Goal: Browse casually

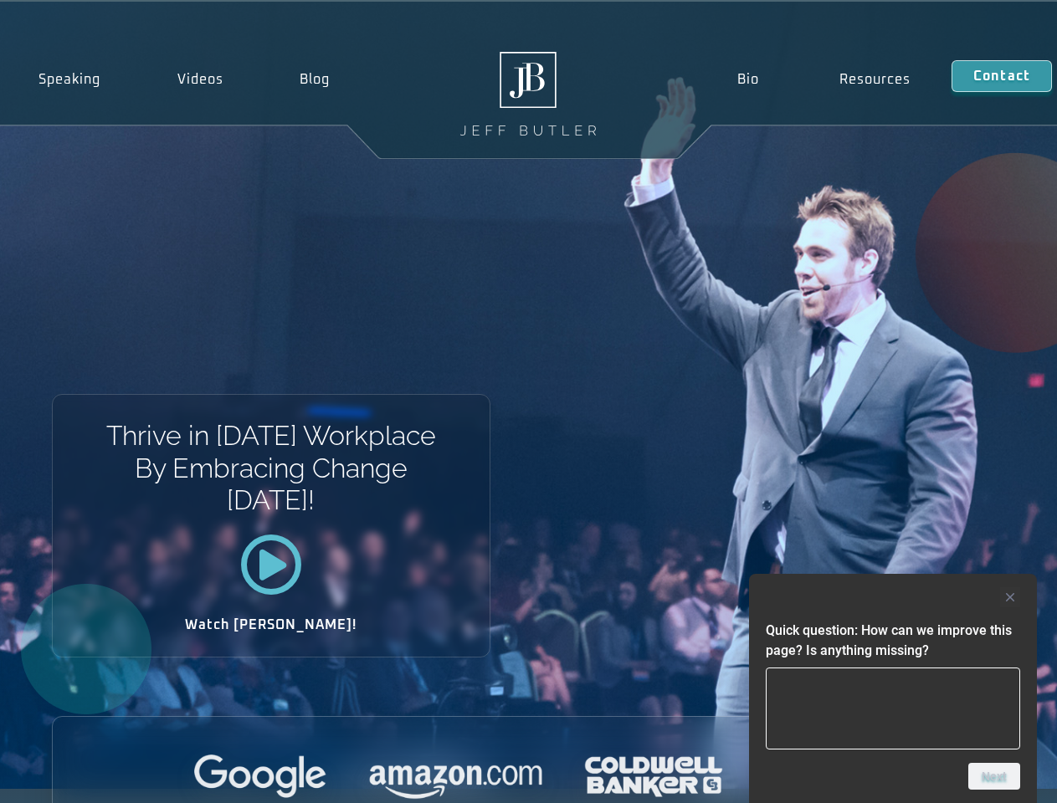
click at [528, 402] on div "Thrive in Tomorrow’s Workplace By Embracing Change Today! Watch Jeff!" at bounding box center [528, 395] width 1057 height 787
click at [893, 597] on div at bounding box center [892, 597] width 254 height 20
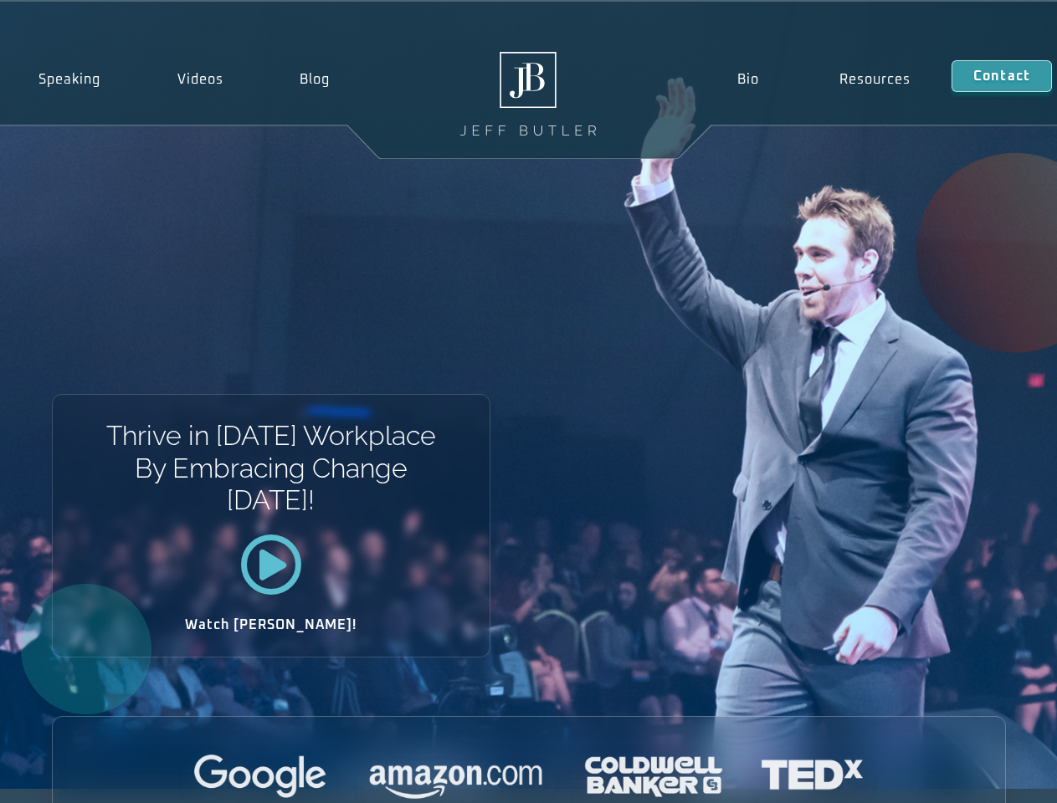
click at [994, 776] on div at bounding box center [529, 778] width 952 height 46
